Goal: Use online tool/utility: Utilize a website feature to perform a specific function

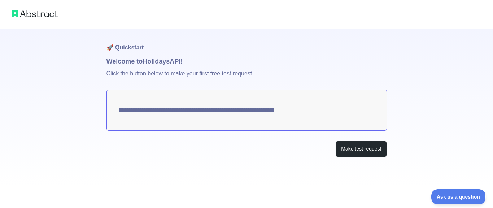
drag, startPoint x: 490, startPoint y: 100, endPoint x: 485, endPoint y: 158, distance: 58.0
click at [485, 158] on html "**********" at bounding box center [246, 104] width 493 height 208
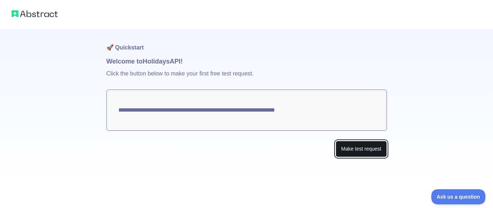
click at [347, 151] on button "Make test request" at bounding box center [361, 149] width 51 height 16
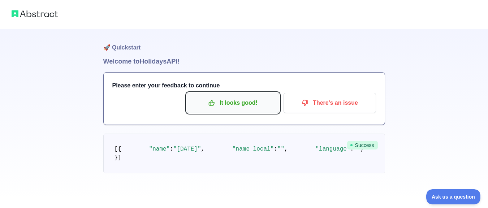
click at [233, 102] on p "It looks good!" at bounding box center [233, 103] width 82 height 12
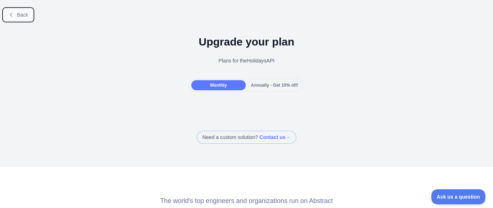
click at [17, 13] on button "Back" at bounding box center [18, 15] width 29 height 12
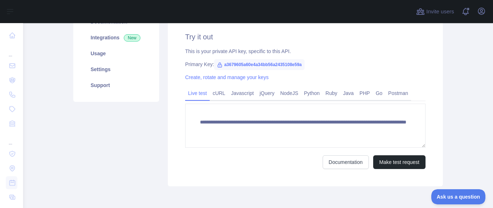
scroll to position [110, 0]
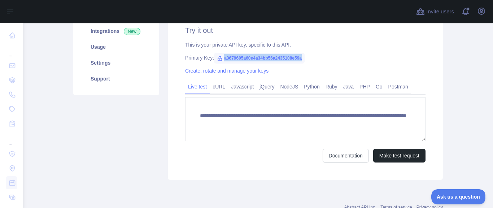
drag, startPoint x: 220, startPoint y: 57, endPoint x: 303, endPoint y: 61, distance: 83.4
click at [303, 61] on div "Primary Key: a3679605a60e4a34bb56a2435108e59a" at bounding box center [305, 57] width 240 height 7
copy span "a3679605a60e4a34bb56a2435108e59a"
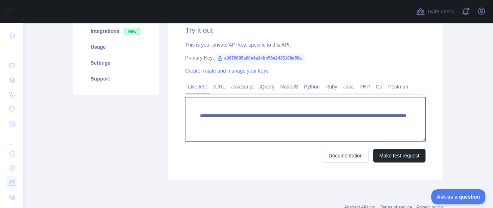
drag, startPoint x: 423, startPoint y: 114, endPoint x: 419, endPoint y: 114, distance: 4.0
click at [419, 114] on textarea "**********" at bounding box center [305, 119] width 240 height 44
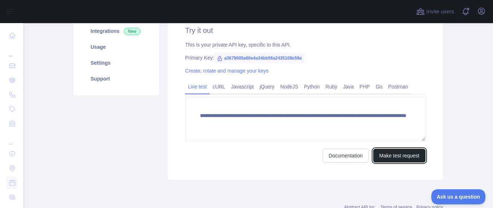
click at [401, 158] on button "Make test request" at bounding box center [399, 156] width 52 height 14
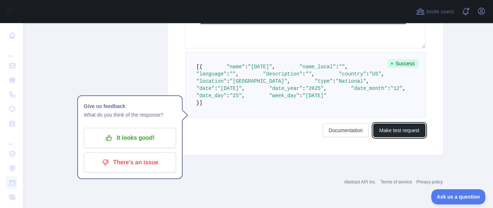
scroll to position [275, 0]
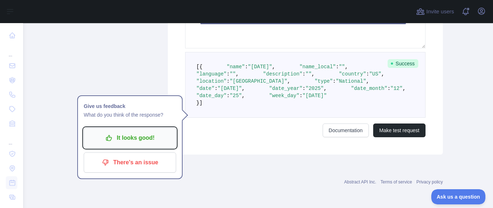
click at [127, 132] on p "It looks good!" at bounding box center [130, 138] width 82 height 12
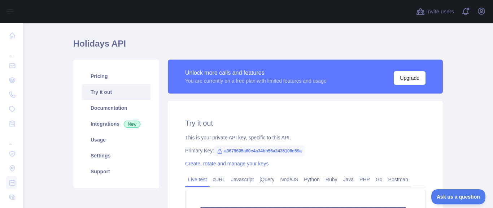
scroll to position [17, 0]
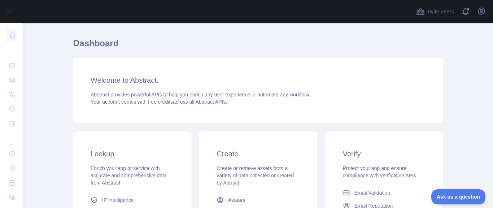
scroll to position [16, 0]
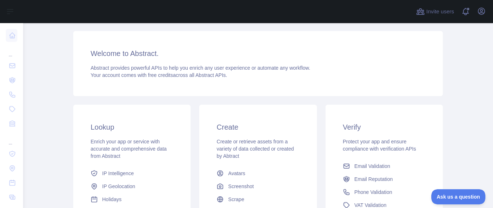
scroll to position [48, 0]
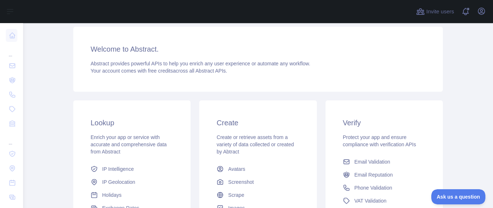
click at [242, 136] on span "Create or retrieve assets from a variety of data collected or created by Abtract" at bounding box center [255, 144] width 77 height 20
click at [231, 121] on h3 "Create" at bounding box center [258, 123] width 83 height 10
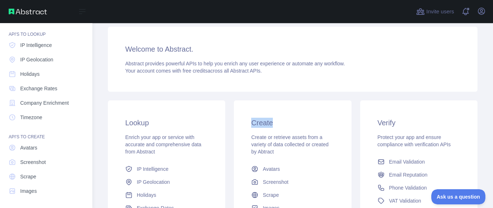
scroll to position [110, 0]
click at [44, 146] on link "Avatars" at bounding box center [46, 146] width 81 height 13
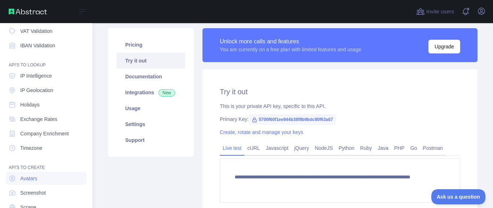
scroll to position [63, 0]
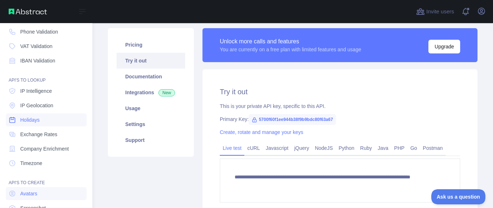
click at [35, 118] on span "Holidays" at bounding box center [29, 119] width 19 height 7
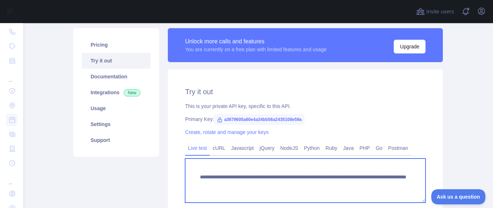
click at [230, 194] on textarea "**********" at bounding box center [305, 180] width 240 height 44
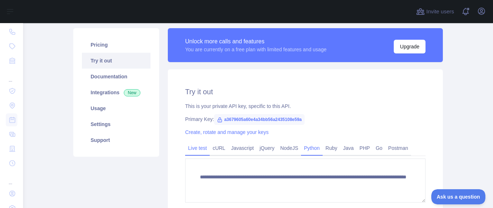
click at [310, 147] on link "Python" at bounding box center [312, 148] width 22 height 12
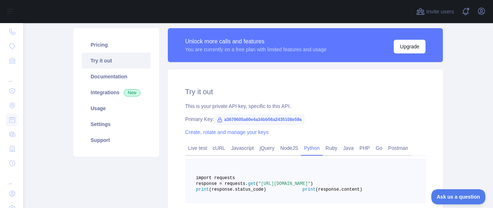
click at [310, 147] on link "Python" at bounding box center [312, 148] width 22 height 12
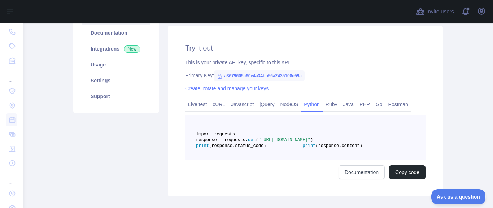
scroll to position [87, 0]
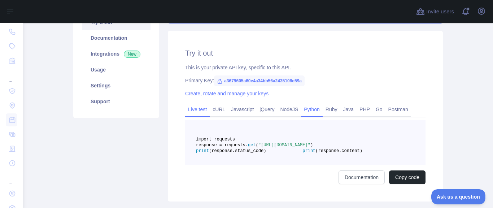
click at [194, 108] on link "Live test" at bounding box center [197, 110] width 25 height 12
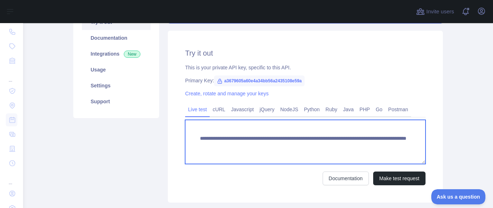
click at [337, 147] on textarea "**********" at bounding box center [305, 142] width 240 height 44
type textarea "**********"
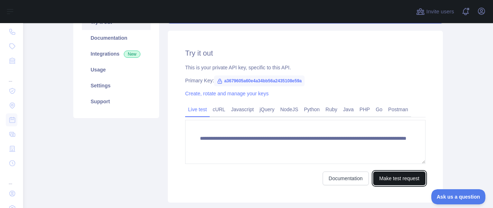
click at [407, 183] on button "Make test request" at bounding box center [399, 178] width 52 height 14
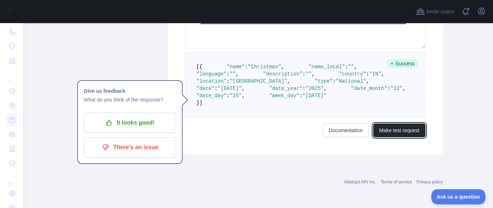
scroll to position [258, 0]
